Goal: Transaction & Acquisition: Purchase product/service

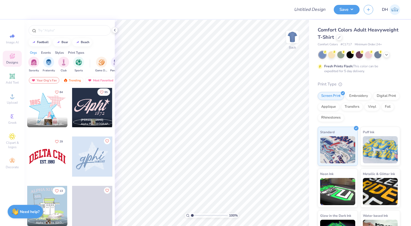
scroll to position [348, 0]
click at [92, 104] on div at bounding box center [92, 107] width 40 height 40
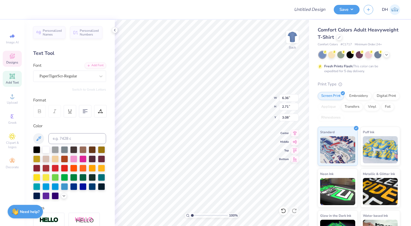
type textarea "Gphi"
click at [341, 36] on div at bounding box center [339, 37] width 6 height 6
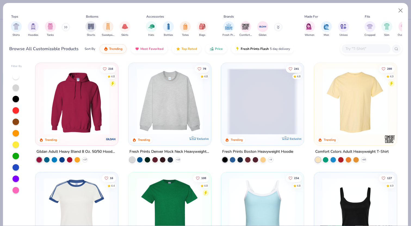
click at [348, 200] on img at bounding box center [354, 211] width 71 height 66
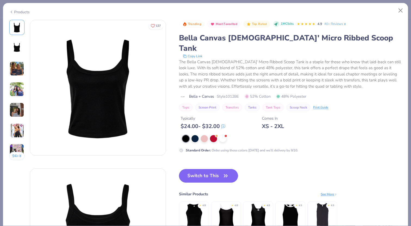
click at [214, 169] on button "Switch to This" at bounding box center [208, 176] width 59 height 14
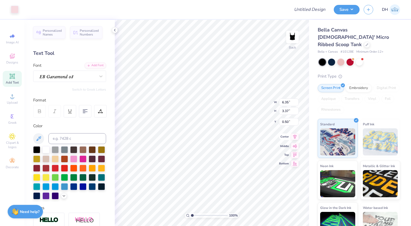
click at [294, 140] on icon at bounding box center [295, 137] width 8 height 7
click at [293, 133] on icon at bounding box center [295, 132] width 8 height 7
click at [267, 105] on div "100 % Back W 6.35 H 3.37 Y 0.50 Center Middle Top Bottom" at bounding box center [212, 123] width 194 height 206
type input "0.50"
click at [293, 134] on icon at bounding box center [295, 132] width 8 height 7
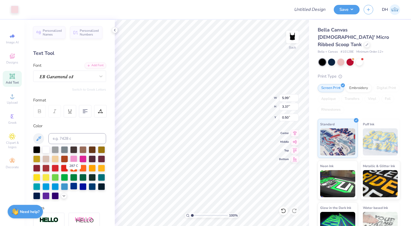
scroll to position [11, 0]
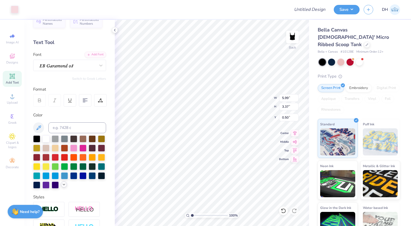
click at [66, 184] on div at bounding box center [64, 185] width 6 height 6
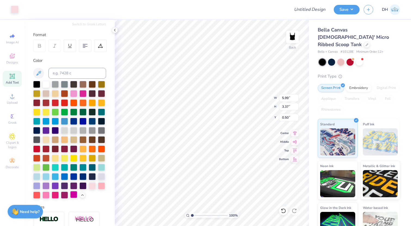
scroll to position [65, 0]
click at [37, 175] on div at bounding box center [36, 176] width 7 height 7
type input "2.91"
click at [16, 7] on div at bounding box center [15, 9] width 8 height 8
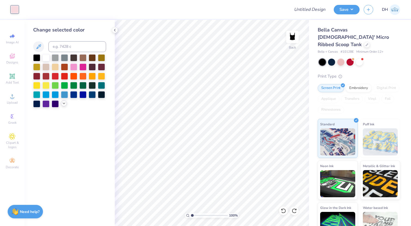
click at [63, 103] on icon at bounding box center [64, 103] width 4 height 4
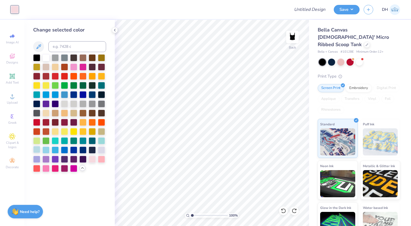
click at [38, 150] on div at bounding box center [36, 149] width 7 height 7
click at [283, 209] on icon at bounding box center [282, 210] width 5 height 5
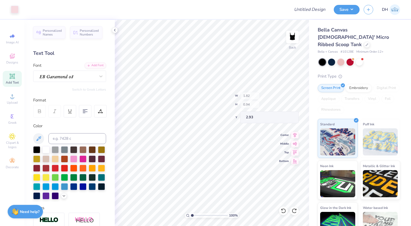
type input "5.99"
type input "3.37"
type input "0.50"
click at [11, 36] on icon at bounding box center [11, 36] width 2 height 3
select select "4"
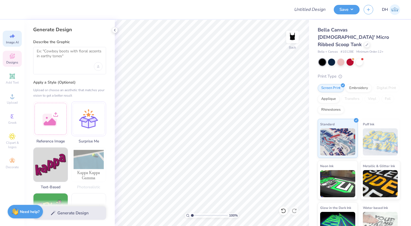
click at [11, 60] on div "Designs" at bounding box center [12, 59] width 19 height 16
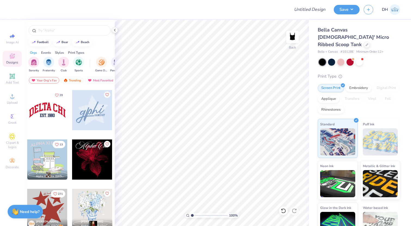
scroll to position [395, 0]
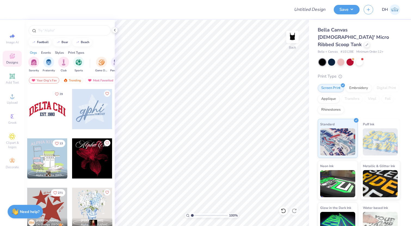
click at [57, 162] on div at bounding box center [47, 159] width 40 height 40
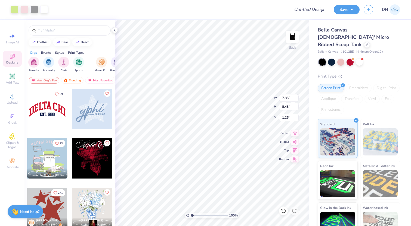
type input "1.26"
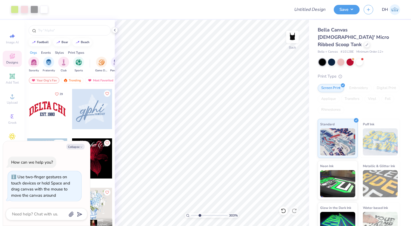
click at [199, 214] on input "range" at bounding box center [209, 215] width 37 height 5
type input "1"
drag, startPoint x: 196, startPoint y: 215, endPoint x: 184, endPoint y: 215, distance: 11.7
click at [184, 215] on div "100 %" at bounding box center [211, 215] width 54 height 5
type textarea "x"
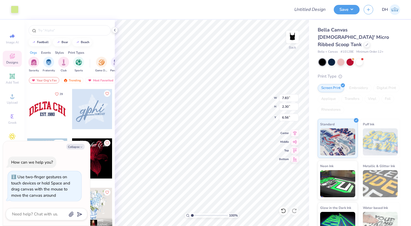
type input "2.65"
type input "1.72"
type input "5.22"
type textarea "x"
type input "7.83"
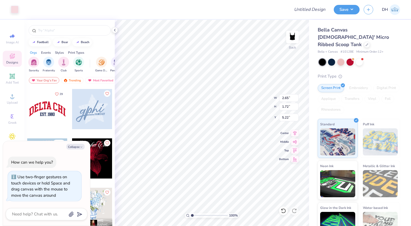
type input "2.30"
type input "6.64"
type textarea "x"
drag, startPoint x: 196, startPoint y: 215, endPoint x: 203, endPoint y: 215, distance: 7.3
type input "4.04"
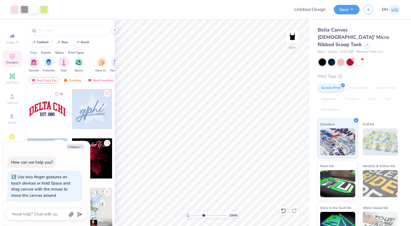
click at [203, 215] on input "range" at bounding box center [209, 215] width 37 height 5
type textarea "x"
drag, startPoint x: 203, startPoint y: 216, endPoint x: 183, endPoint y: 216, distance: 19.3
click at [191, 216] on input "range" at bounding box center [209, 215] width 37 height 5
type input "1.72"
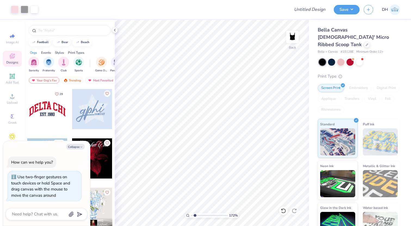
click at [195, 215] on input "range" at bounding box center [209, 215] width 37 height 5
click at [26, 11] on div at bounding box center [25, 9] width 8 height 8
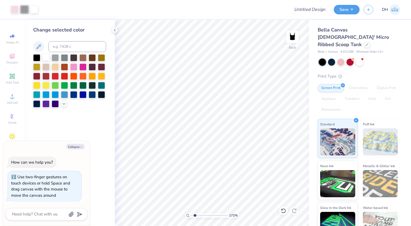
click at [46, 56] on div at bounding box center [45, 57] width 7 height 7
click at [285, 212] on icon at bounding box center [282, 210] width 5 height 5
click at [361, 58] on div at bounding box center [358, 61] width 7 height 7
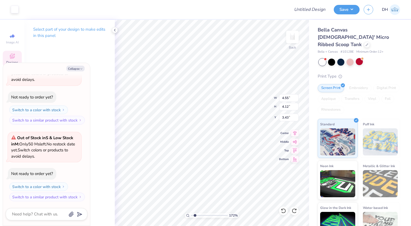
type textarea "x"
type input "3.44"
type textarea "x"
type input "3.43"
type textarea "x"
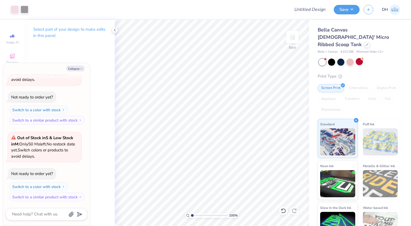
drag, startPoint x: 196, startPoint y: 217, endPoint x: 190, endPoint y: 217, distance: 5.4
type input "1"
click at [191, 217] on input "range" at bounding box center [209, 215] width 37 height 5
type textarea "x"
type input "6.65"
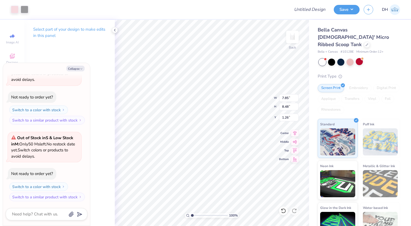
type input "7.17"
click at [296, 130] on icon at bounding box center [295, 132] width 8 height 7
type textarea "x"
type input "0.50"
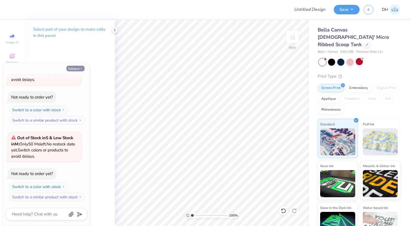
click at [80, 70] on icon "button" at bounding box center [81, 68] width 3 height 3
type textarea "x"
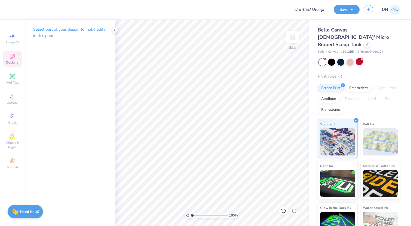
click at [12, 52] on div "Designs" at bounding box center [12, 59] width 19 height 16
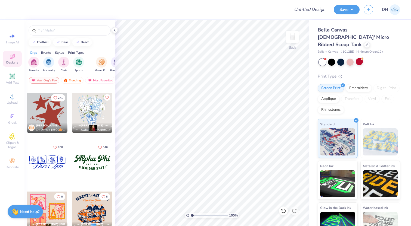
scroll to position [496, 0]
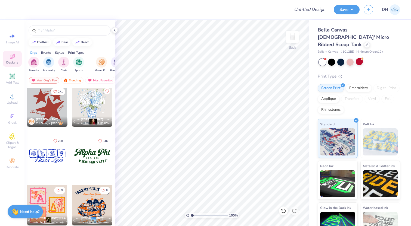
click at [86, 157] on div at bounding box center [92, 156] width 40 height 40
type input "0.76"
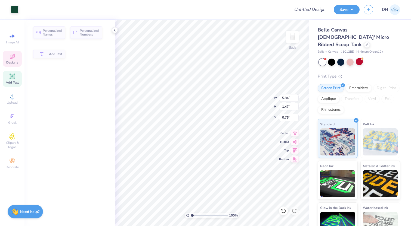
type input "1.47"
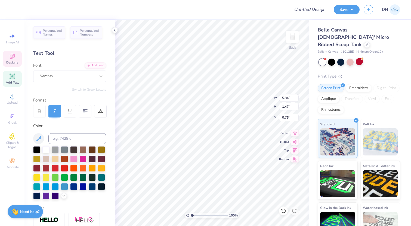
scroll to position [0, 0]
type textarea "Pi Beta Phi"
type textarea "M"
type textarea "[GEOGRAPHIC_DATA], [US_STATE]"
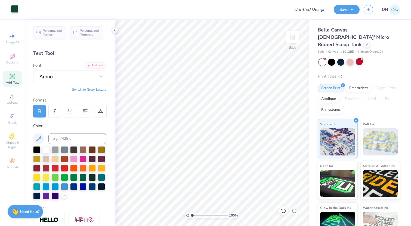
click at [12, 10] on div at bounding box center [15, 9] width 8 height 8
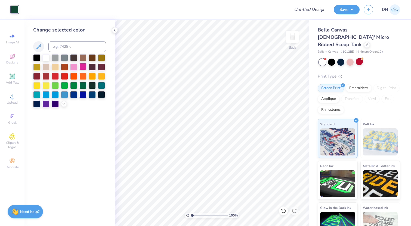
click at [82, 68] on div at bounding box center [82, 66] width 7 height 7
click at [54, 74] on div at bounding box center [55, 75] width 7 height 7
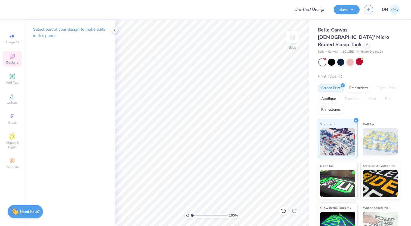
click at [15, 56] on icon at bounding box center [12, 56] width 7 height 7
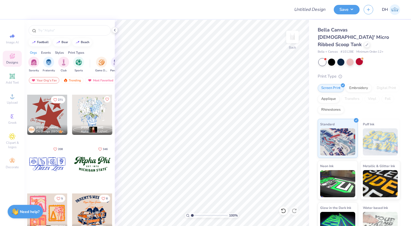
scroll to position [477, 0]
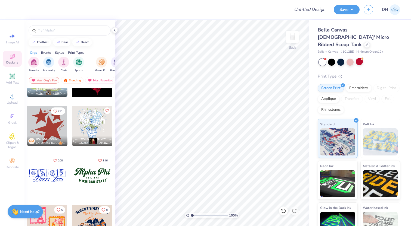
click at [41, 120] on div at bounding box center [47, 126] width 40 height 40
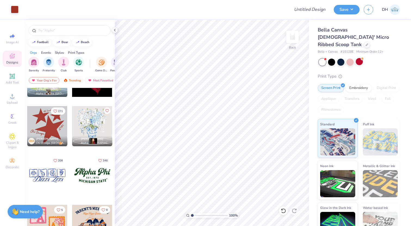
click at [287, 226] on html "Art colors Design Title Save DH Image AI Designs Add Text Upload Greek Clipart …" at bounding box center [205, 113] width 411 height 226
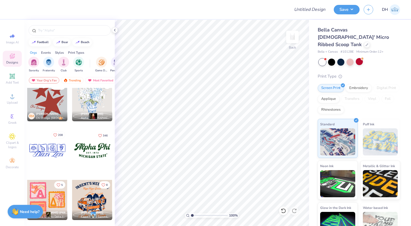
scroll to position [500, 0]
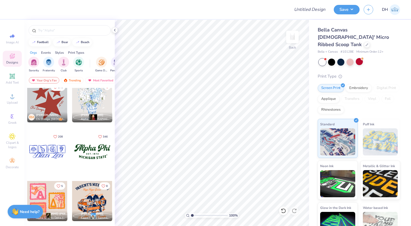
click at [47, 108] on div at bounding box center [47, 102] width 40 height 40
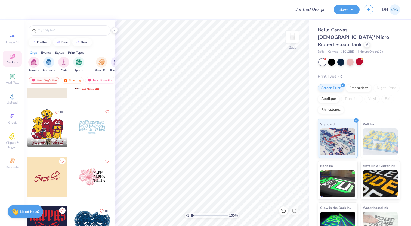
scroll to position [872, 0]
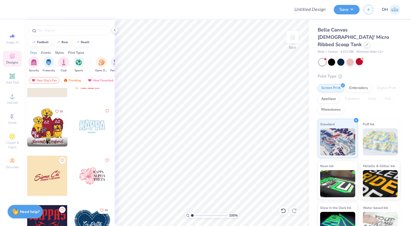
click at [100, 127] on div at bounding box center [92, 127] width 40 height 40
type input "4.83"
type input "1"
click at [182, 211] on div "317 %" at bounding box center [211, 123] width 206 height 206
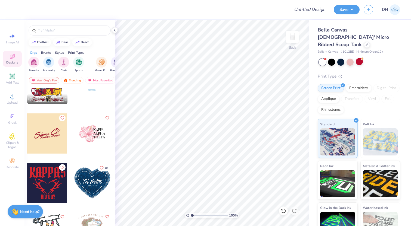
scroll to position [916, 0]
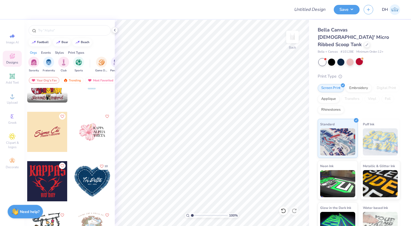
click at [54, 139] on div at bounding box center [47, 132] width 40 height 40
type input "0.89"
type input "1.34"
type input "1.42"
type input "1.63"
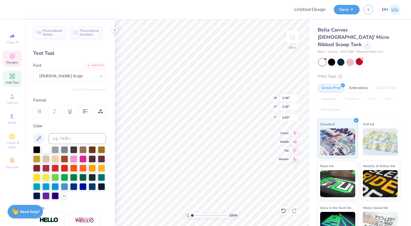
type textarea "A"
type input "4.19"
type input "2.05"
type input "1.05"
type textarea "lpha hi"
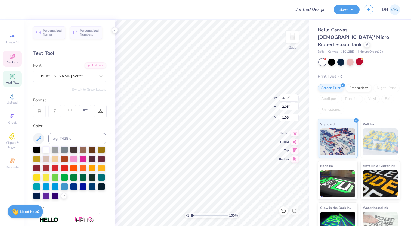
scroll to position [0, 0]
type input "1.50"
